Goal: Communication & Community: Answer question/provide support

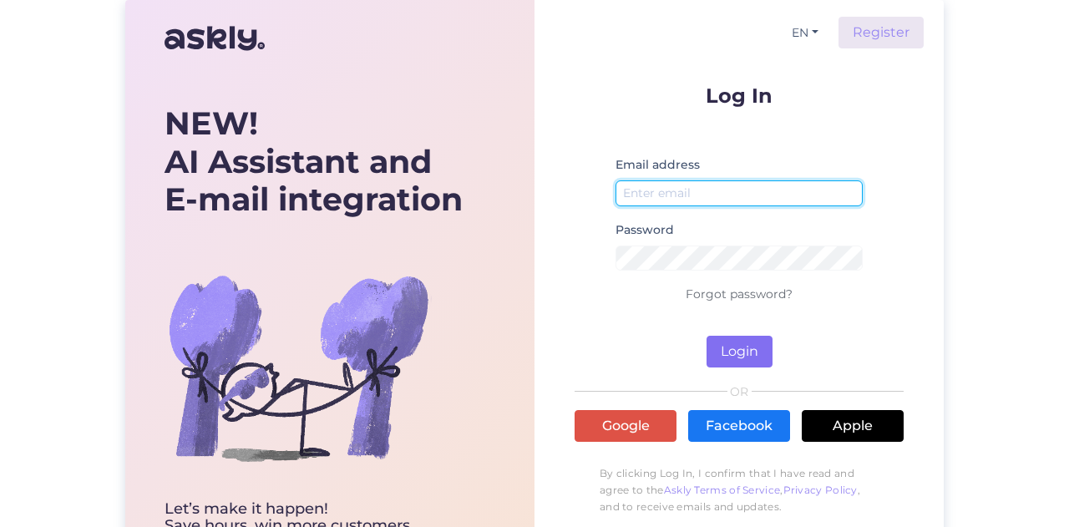
type input "[EMAIL_ADDRESS][DOMAIN_NAME]"
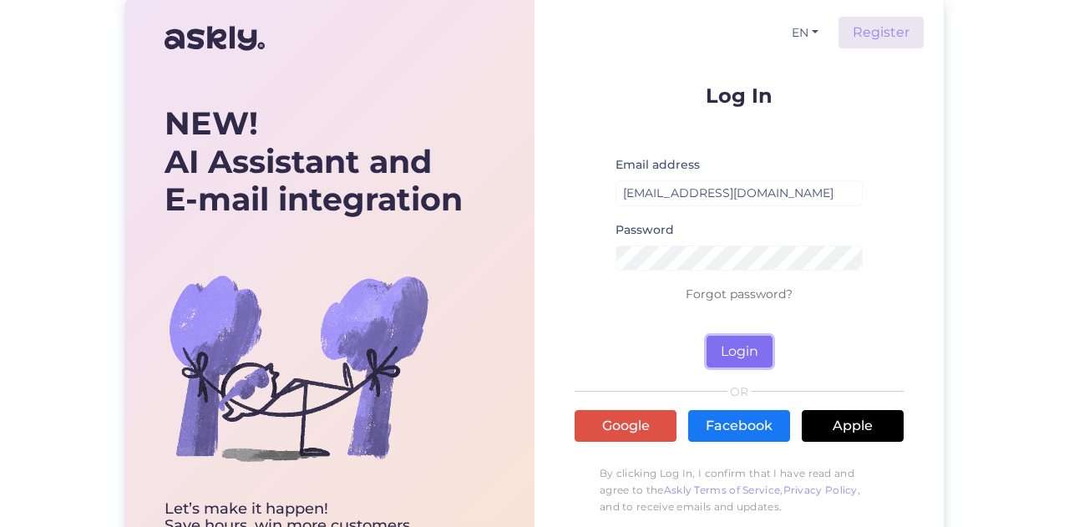
click at [734, 353] on button "Login" at bounding box center [739, 352] width 66 height 32
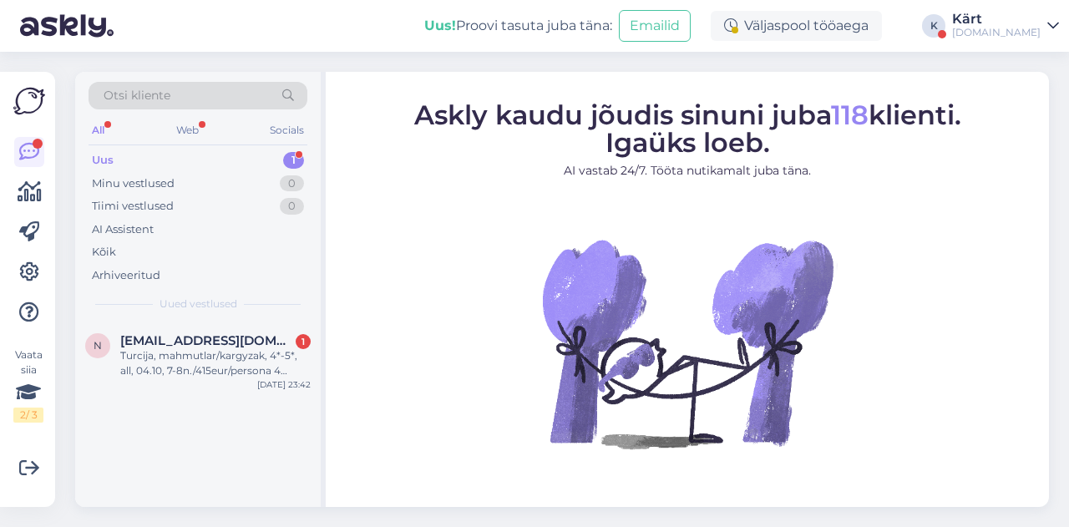
click at [1046, 29] on link "[PERSON_NAME][DOMAIN_NAME]" at bounding box center [1005, 26] width 107 height 27
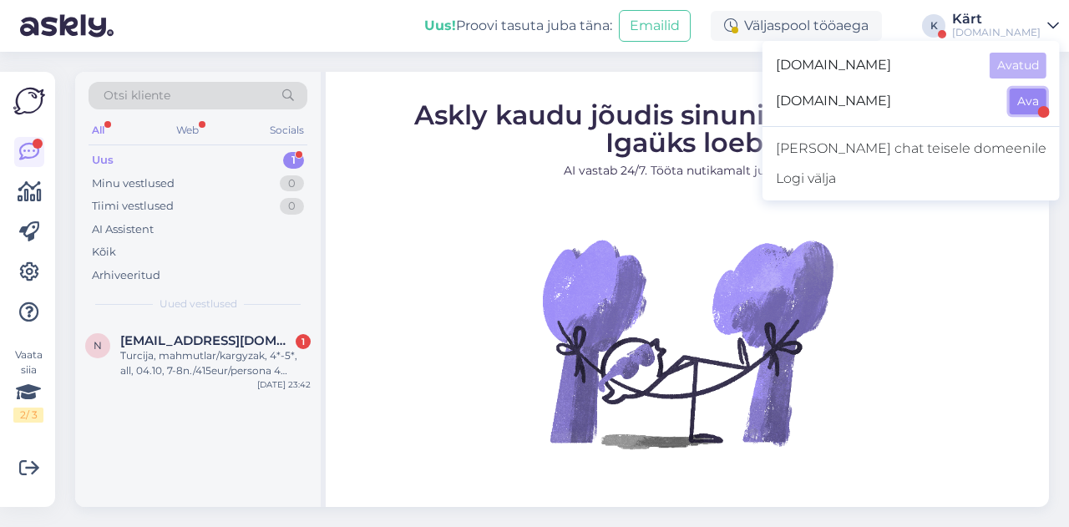
click at [1014, 104] on button "Ava" at bounding box center [1027, 101] width 37 height 26
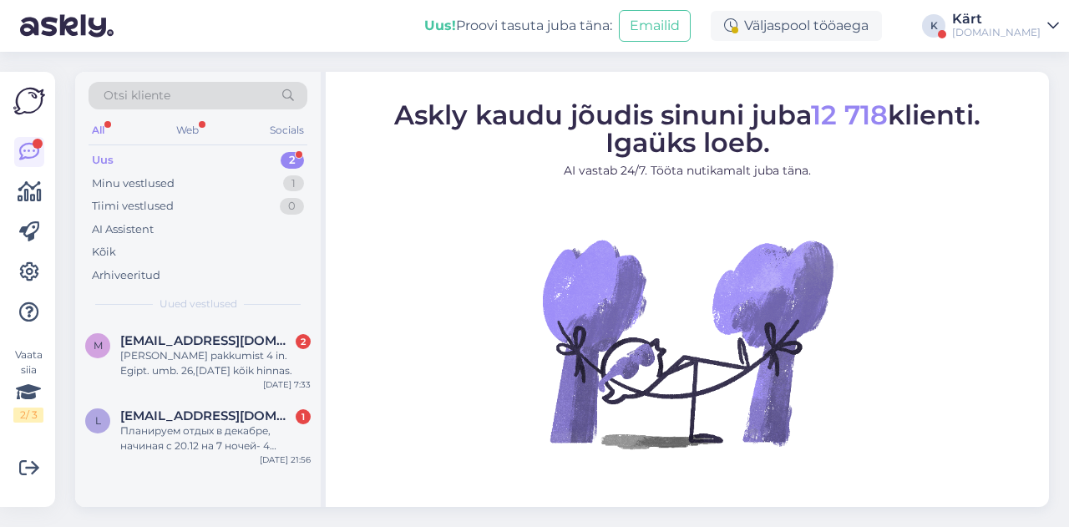
click at [190, 160] on div "Uus 2" at bounding box center [197, 160] width 219 height 23
click at [238, 179] on div "Minu vestlused 1" at bounding box center [197, 183] width 219 height 23
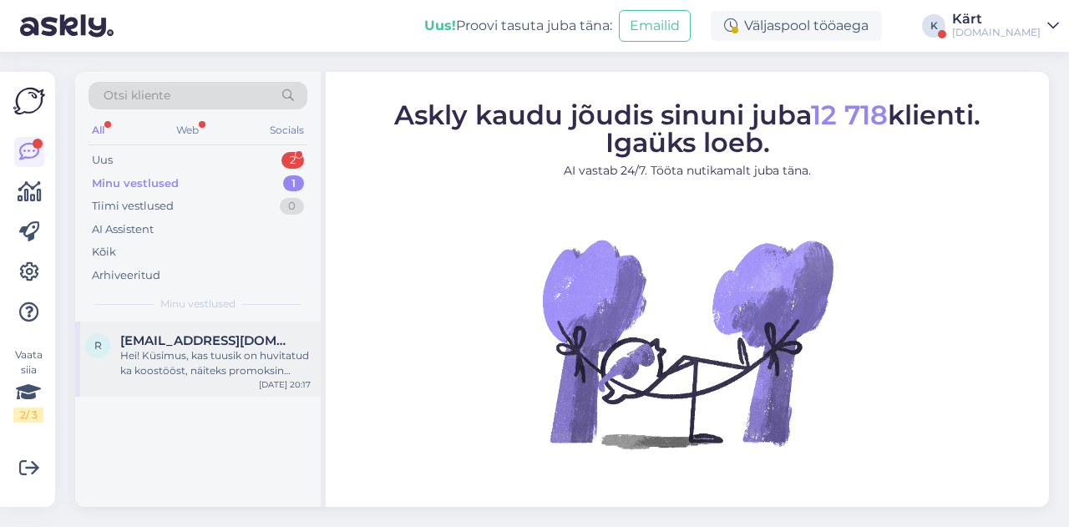
click at [205, 350] on div "Hei! Küsimus, kas tuusik on huvitatud ka koostööst, näiteks promoksin tuusiku p…" at bounding box center [215, 363] width 190 height 30
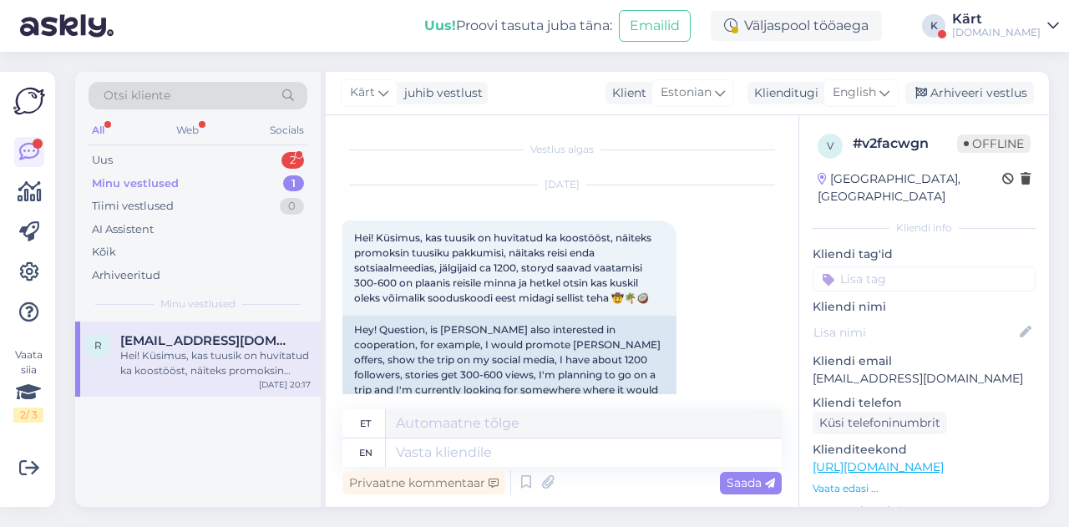
scroll to position [35, 0]
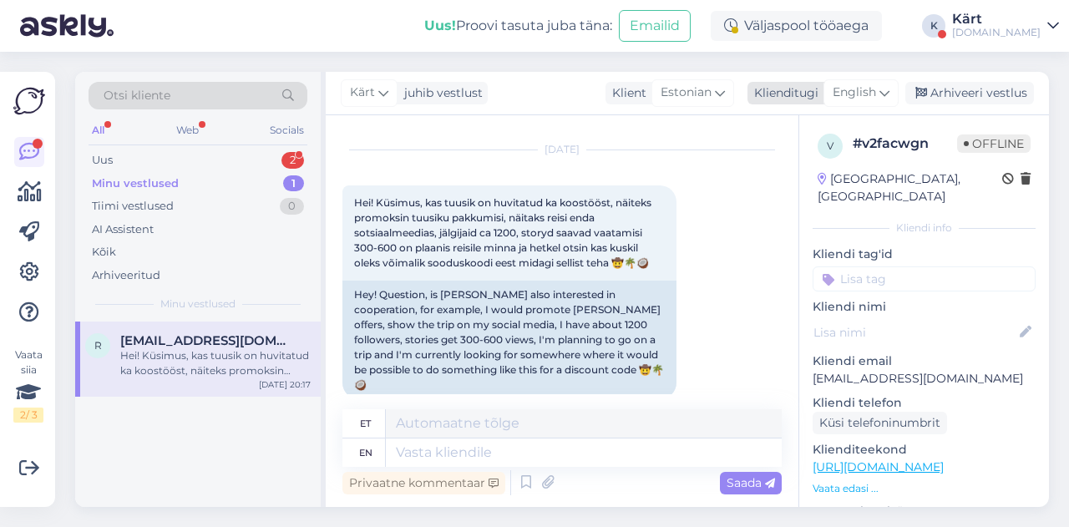
click at [783, 83] on div "Klienditugi English" at bounding box center [822, 93] width 151 height 23
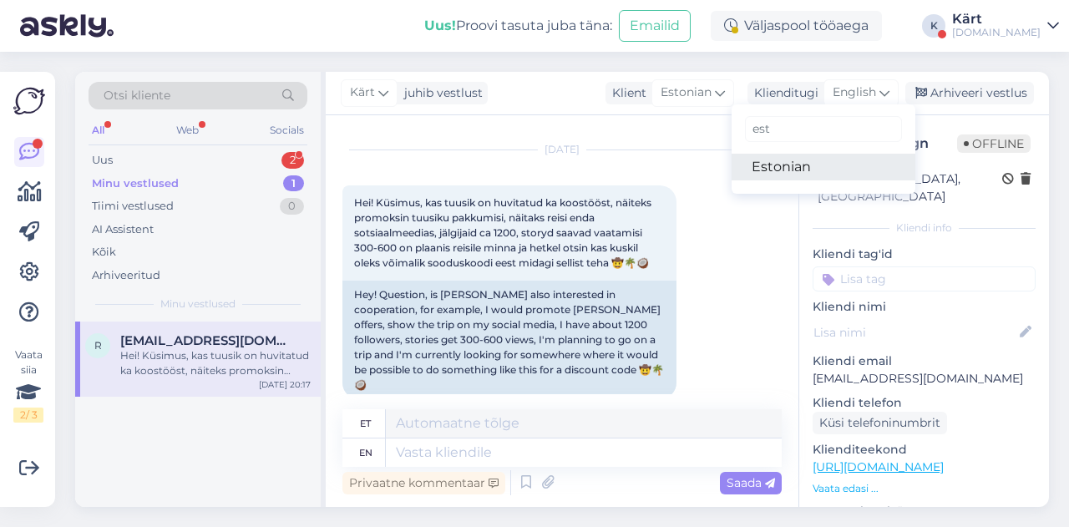
type input "est"
click at [817, 172] on link "Estonian" at bounding box center [823, 167] width 184 height 27
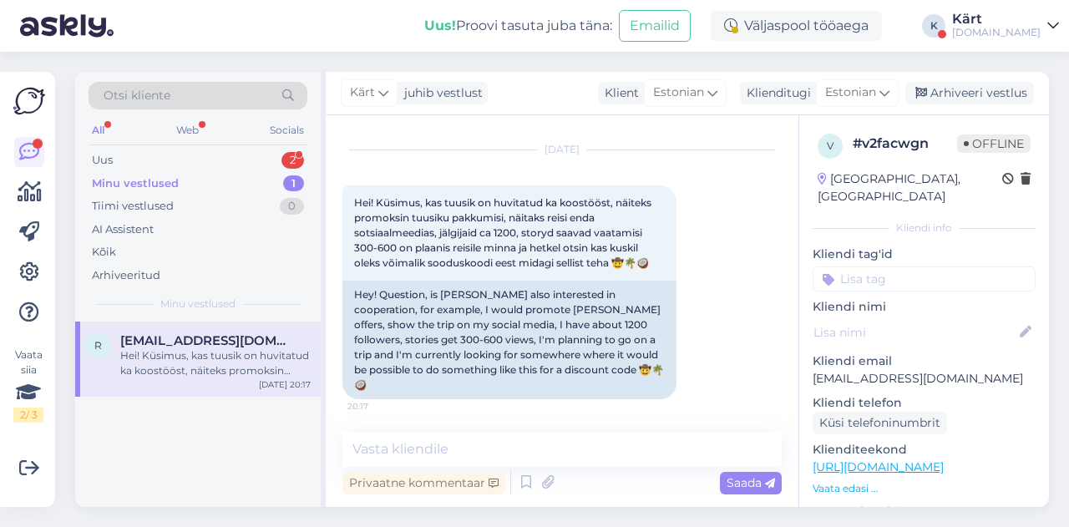
scroll to position [20, 0]
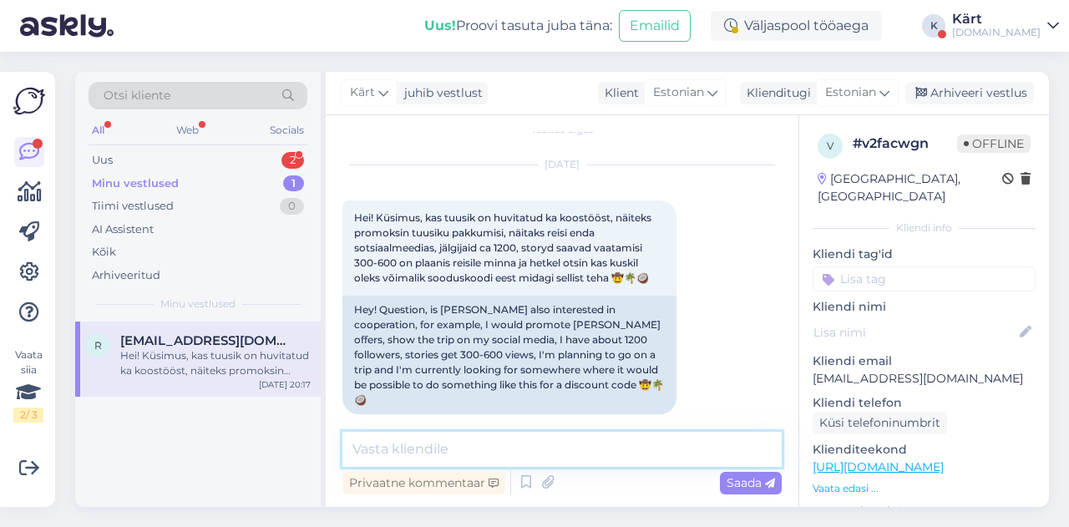
click at [577, 437] on textarea at bounding box center [561, 449] width 439 height 35
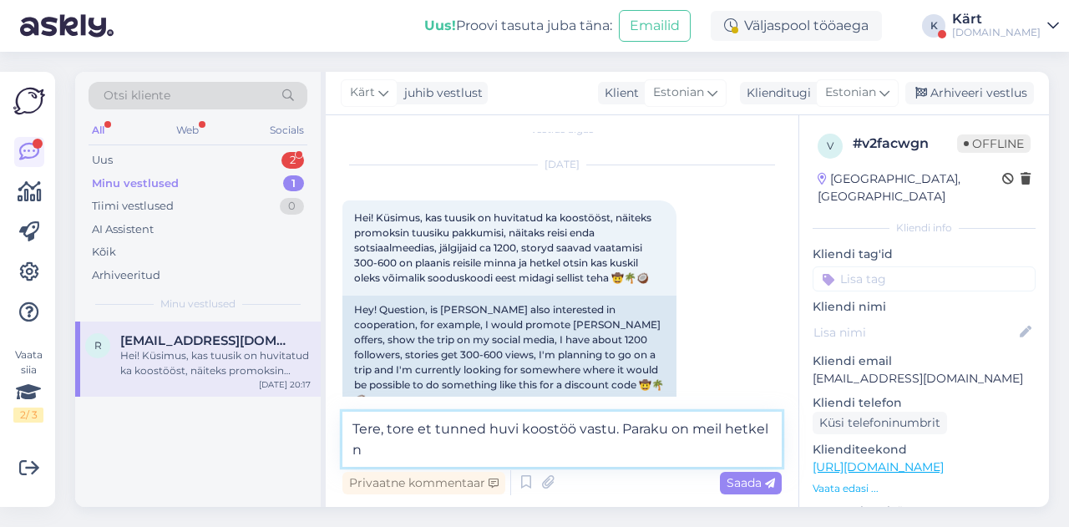
scroll to position [35, 0]
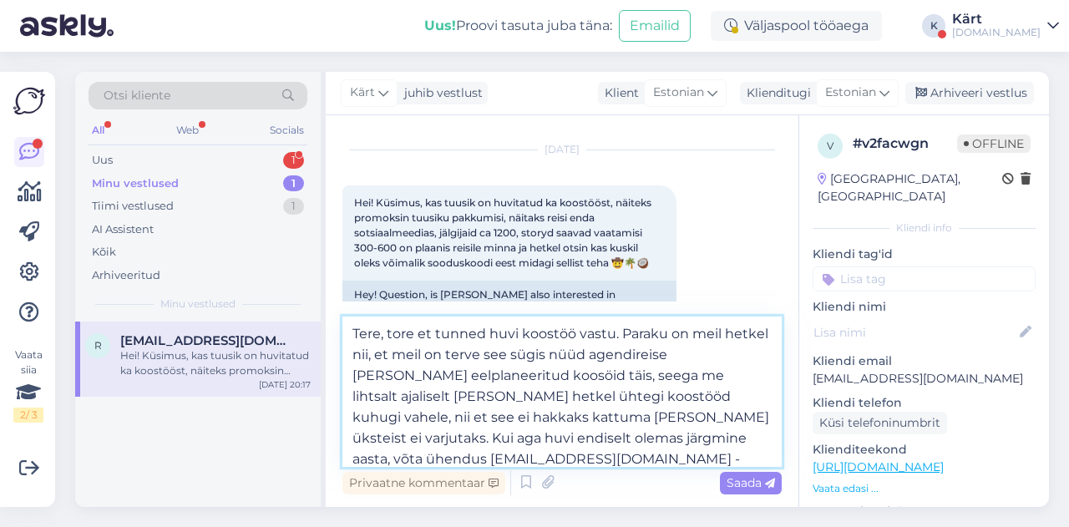
click at [566, 453] on textarea "Tere, tore et tunned huvi koostöö vastu. Paraku on meil hetkel nii, et meil on …" at bounding box center [561, 391] width 439 height 150
click at [756, 453] on textarea "Tere, tore et tunned huvi koostöö vastu. Paraku on meil hetkel nii, et meil on …" at bounding box center [561, 391] width 439 height 150
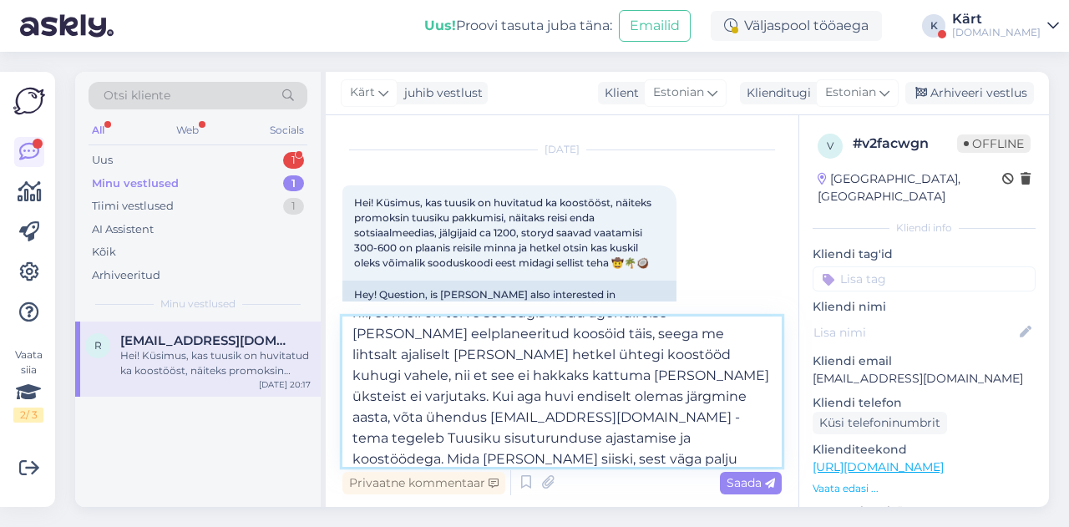
scroll to position [63, 0]
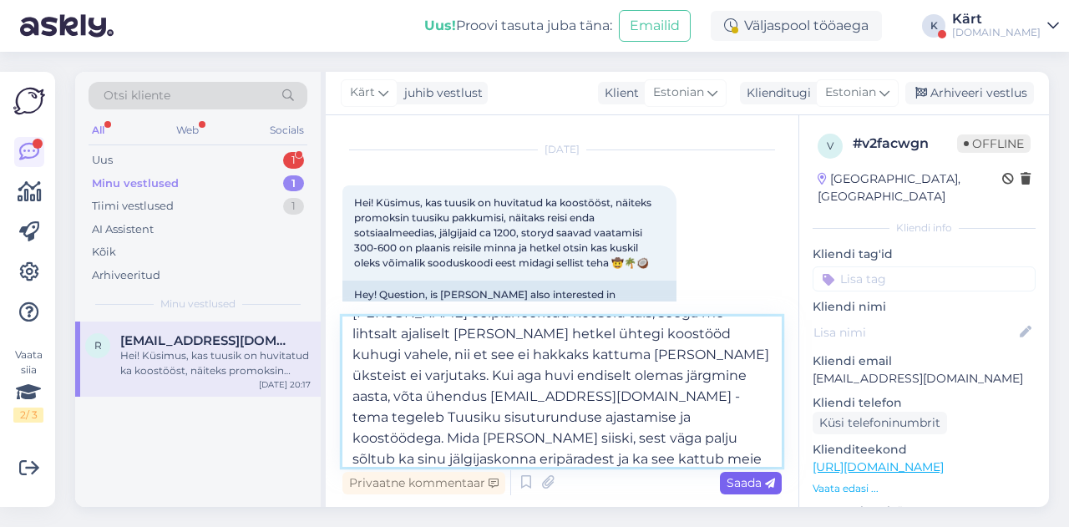
type textarea "Tere, tore et tunned huvi koostöö vastu. Paraku on meil hetkel nii, et meil on …"
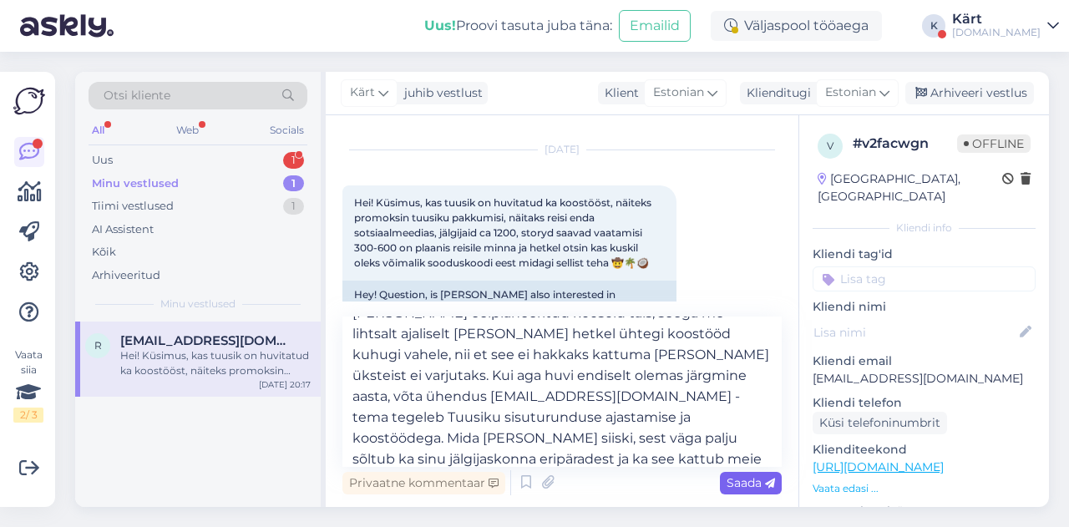
click at [734, 486] on span "Saada" at bounding box center [750, 482] width 48 height 15
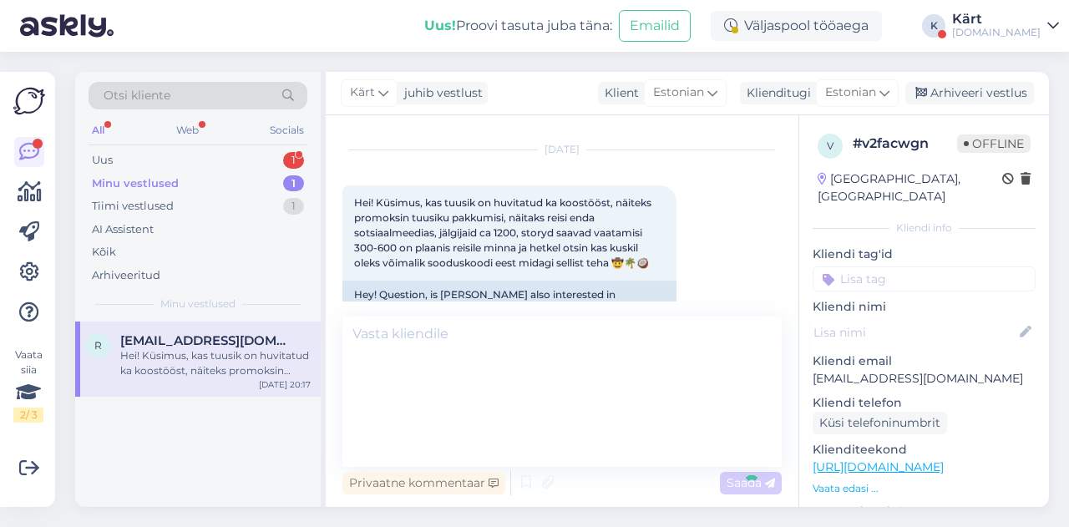
scroll to position [0, 0]
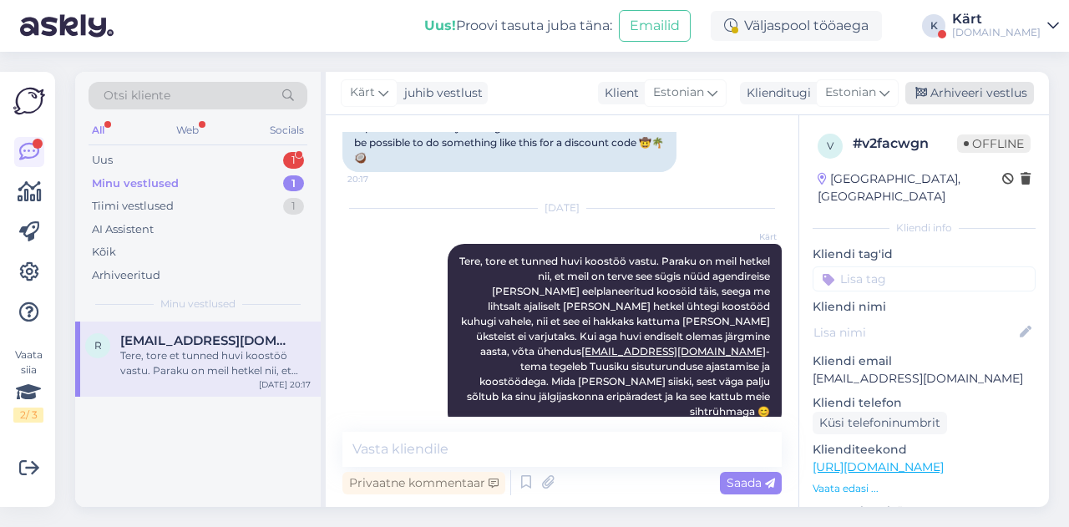
click at [977, 93] on div "Arhiveeri vestlus" at bounding box center [969, 93] width 129 height 23
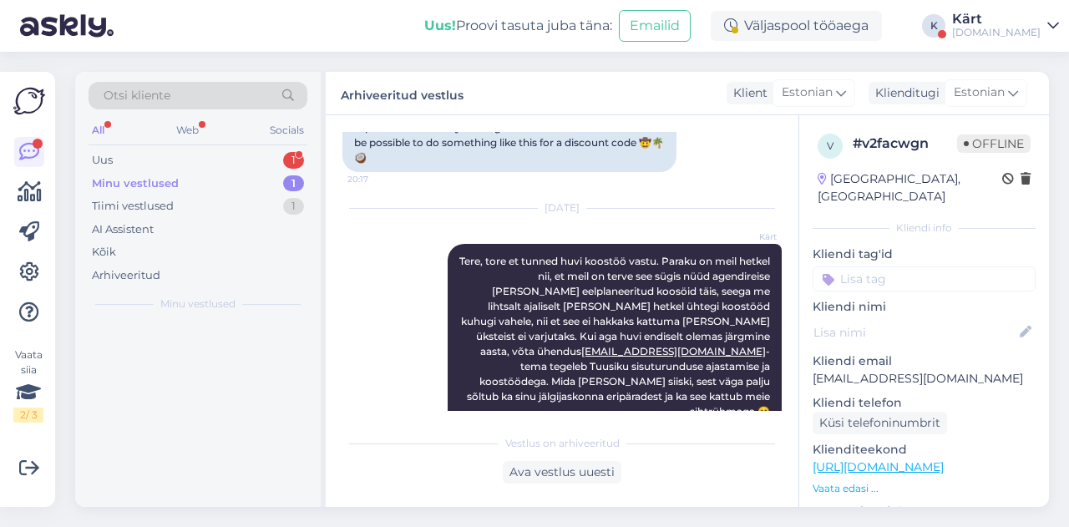
scroll to position [268, 0]
